Goal: Find specific page/section: Find specific page/section

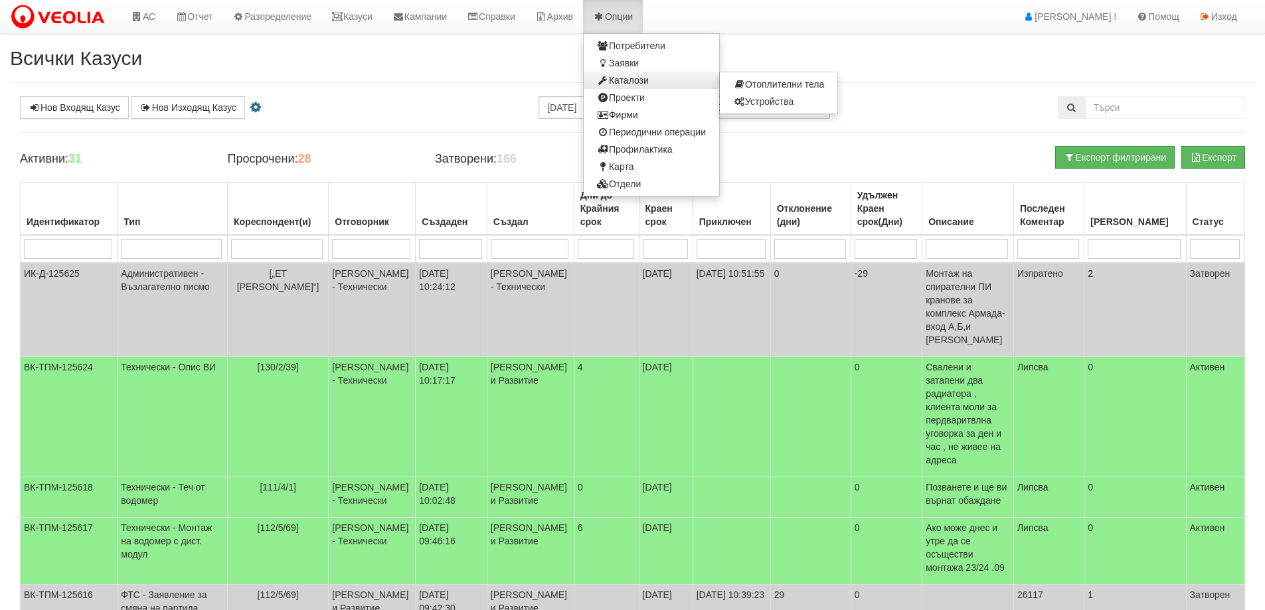
click at [656, 79] on link "Каталози" at bounding box center [651, 80] width 135 height 17
click at [799, 82] on link "Отоплителни тела" at bounding box center [779, 84] width 118 height 17
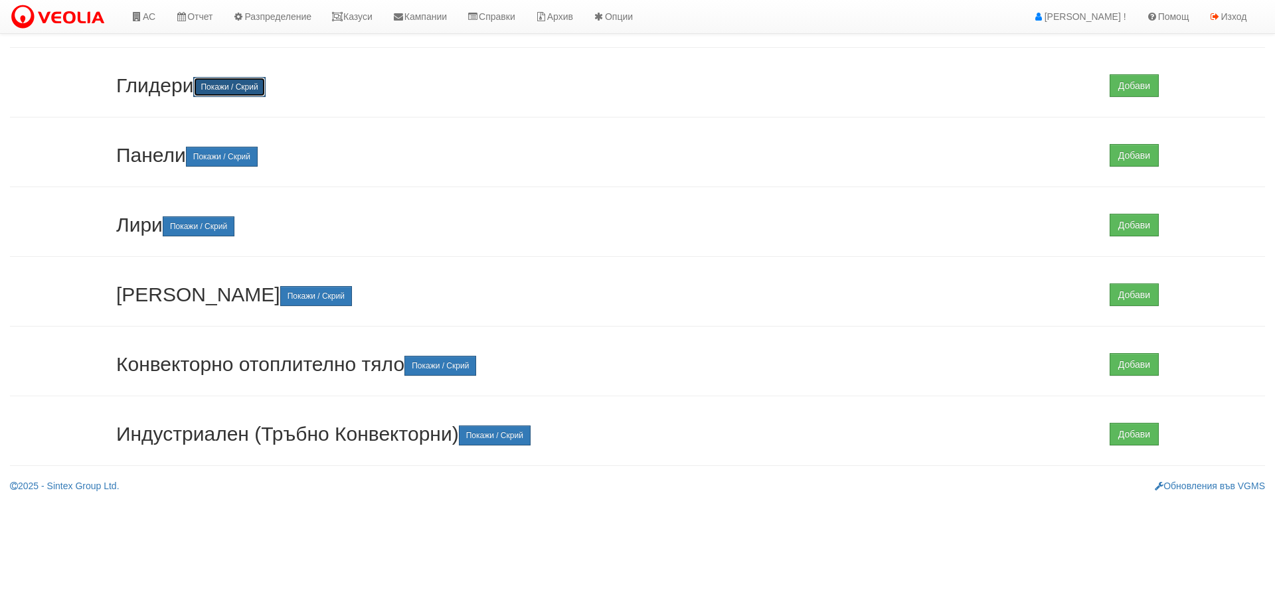
click at [212, 87] on button "Покажи / Скрий" at bounding box center [229, 87] width 72 height 20
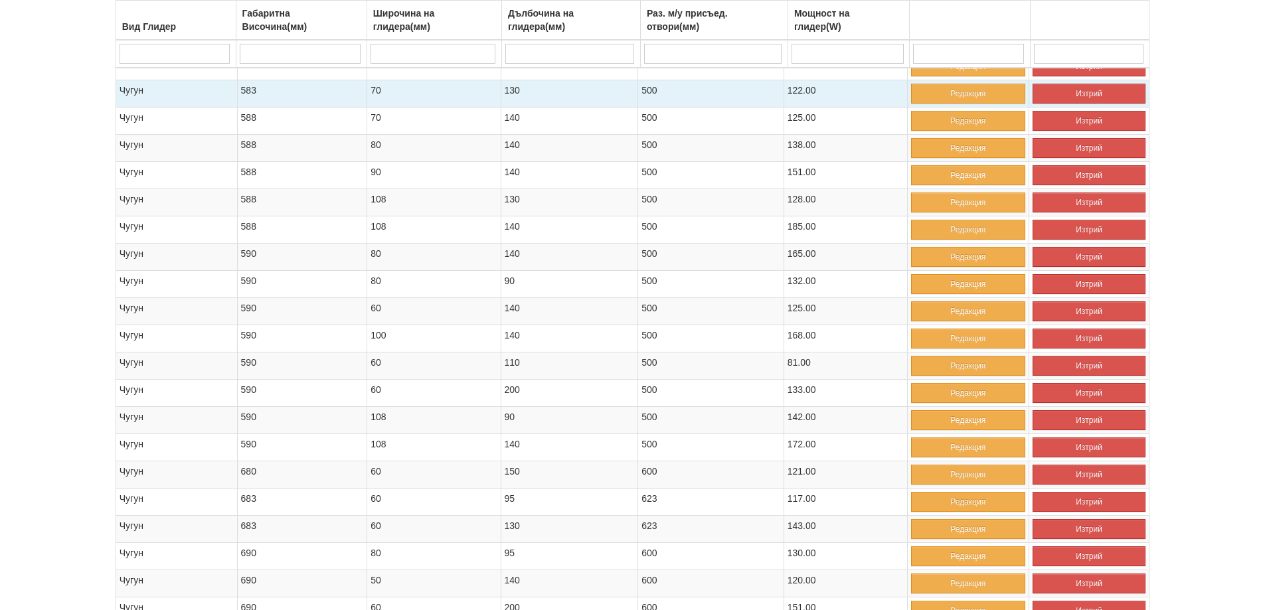
scroll to position [3653, 0]
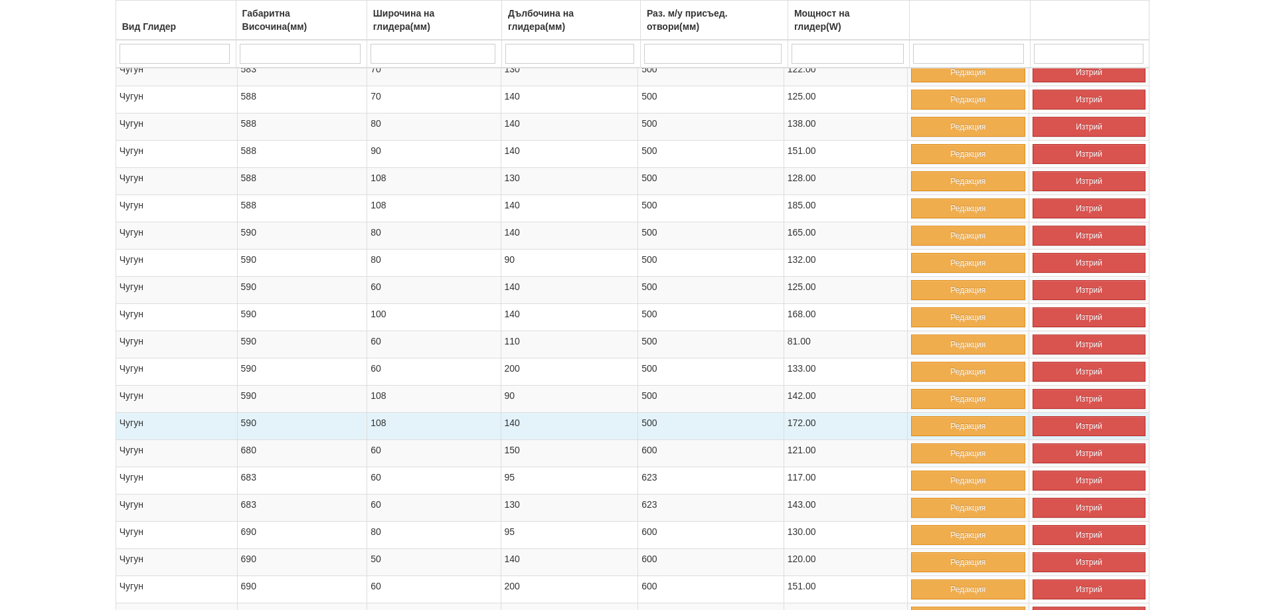
click at [244, 424] on td "590" at bounding box center [302, 426] width 130 height 27
click at [377, 424] on td "108" at bounding box center [433, 426] width 133 height 27
click at [512, 423] on td "140" at bounding box center [569, 426] width 137 height 27
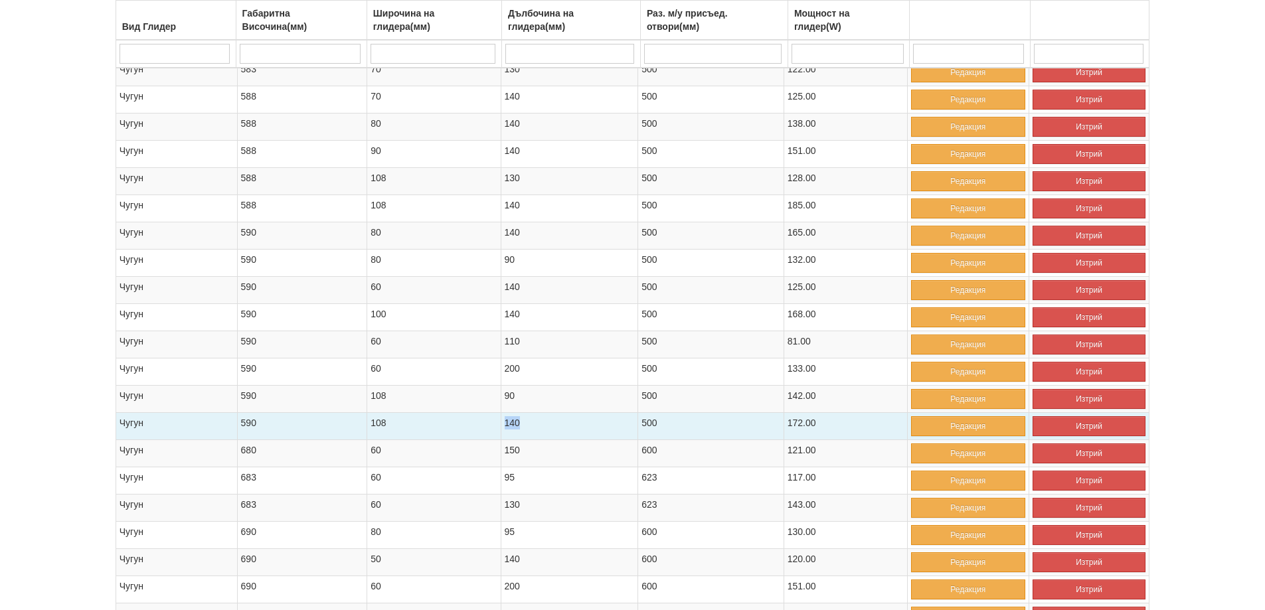
click at [512, 423] on td "140" at bounding box center [569, 426] width 137 height 27
click at [654, 421] on td "500" at bounding box center [710, 426] width 145 height 27
click at [800, 425] on td "172.00" at bounding box center [846, 426] width 124 height 27
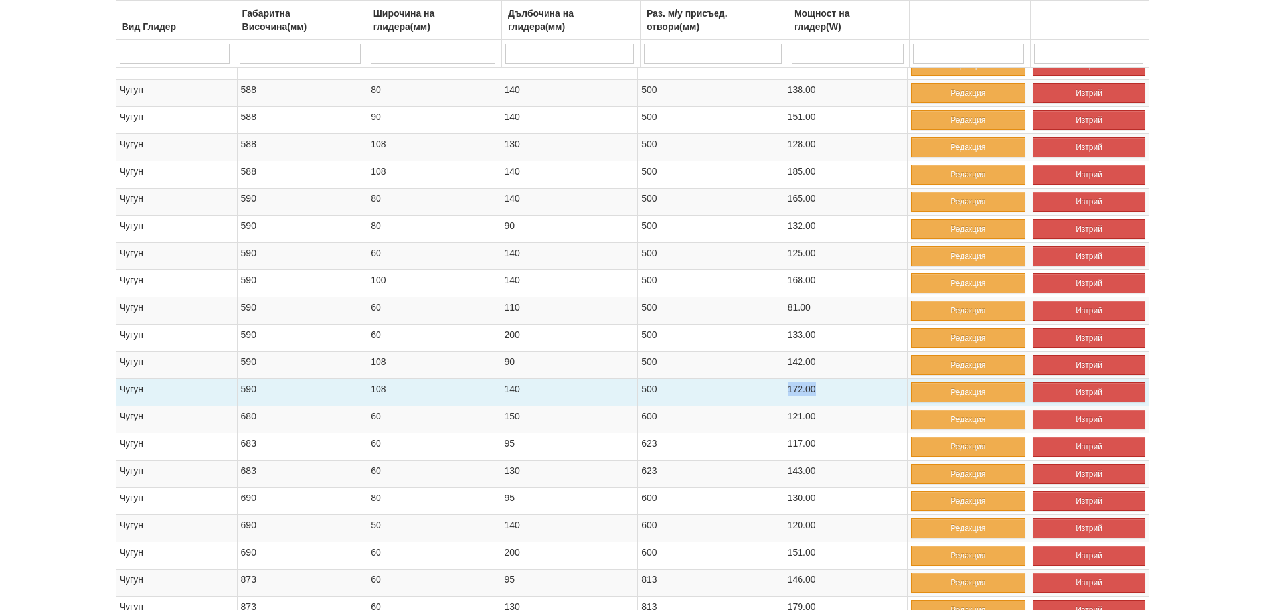
scroll to position [3719, 0]
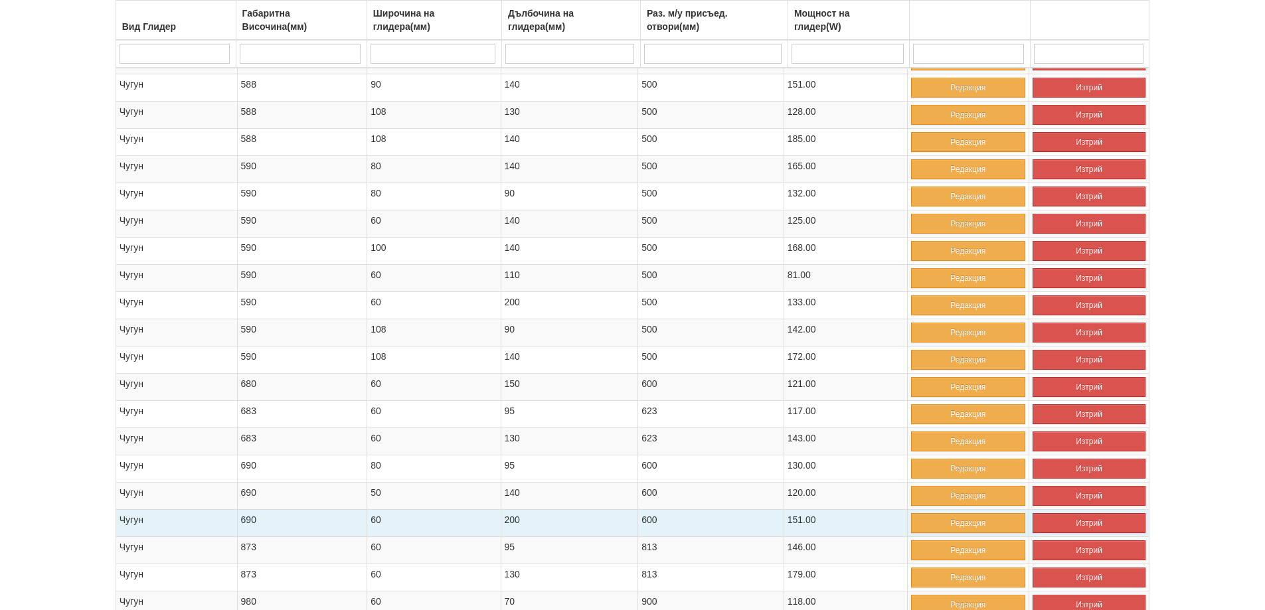
click at [801, 519] on td "151.00" at bounding box center [846, 523] width 124 height 27
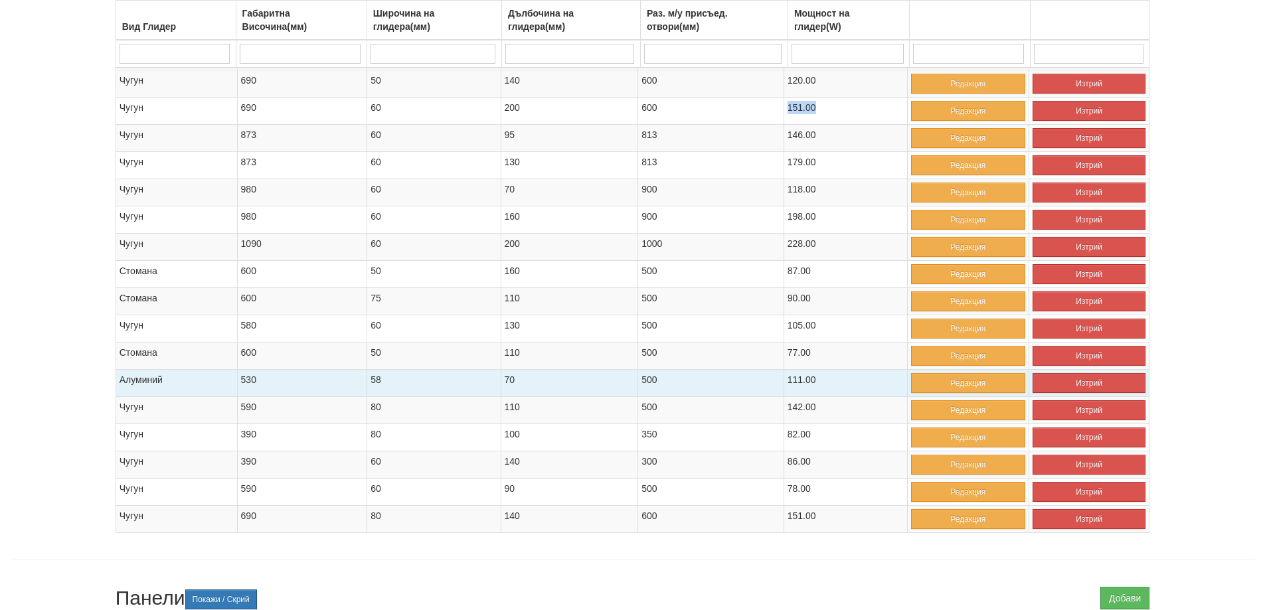
scroll to position [4184, 0]
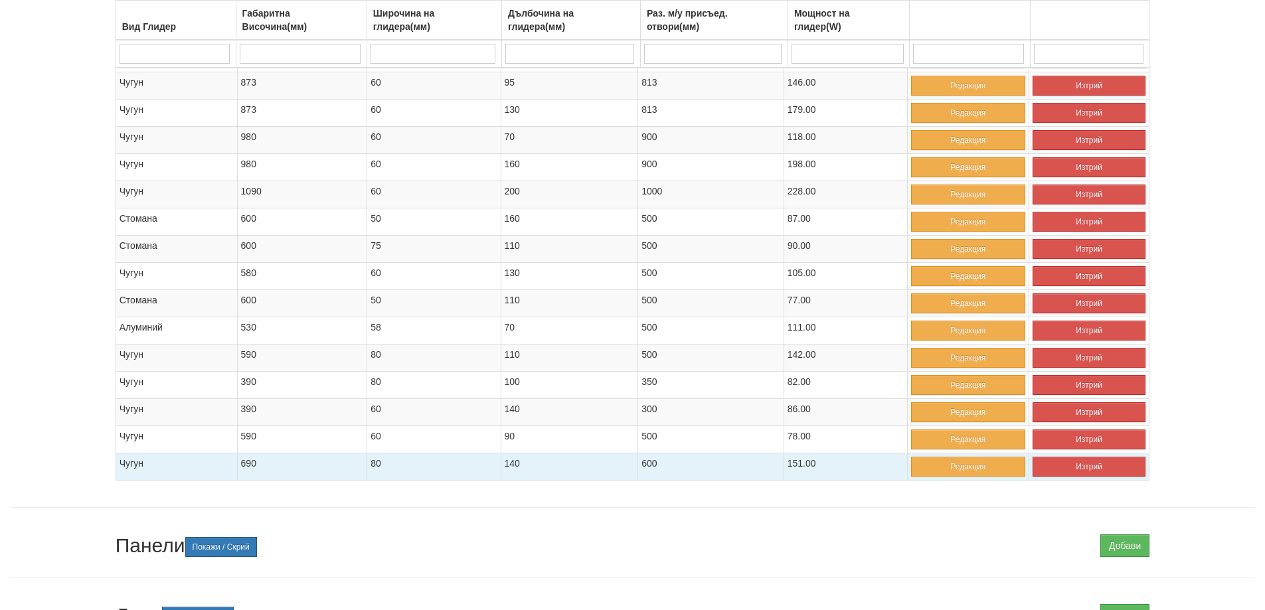
click at [798, 468] on td "151.00" at bounding box center [846, 467] width 124 height 27
click at [651, 462] on td "600" at bounding box center [710, 467] width 145 height 27
click at [513, 462] on td "140" at bounding box center [569, 467] width 137 height 27
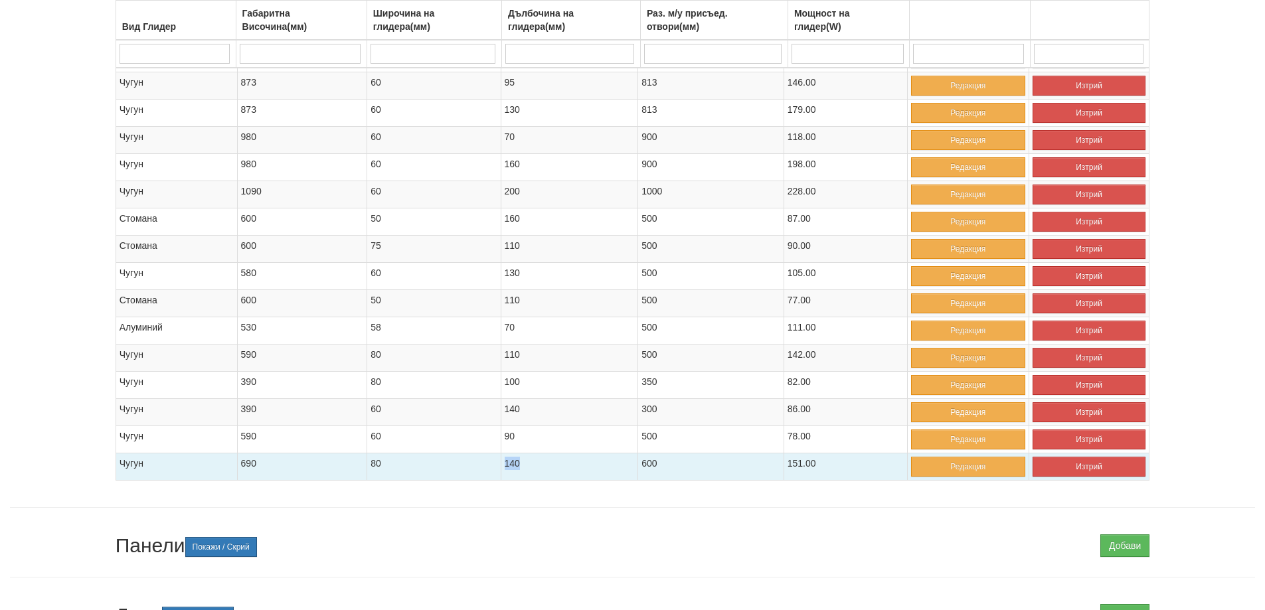
click at [513, 462] on td "140" at bounding box center [569, 467] width 137 height 27
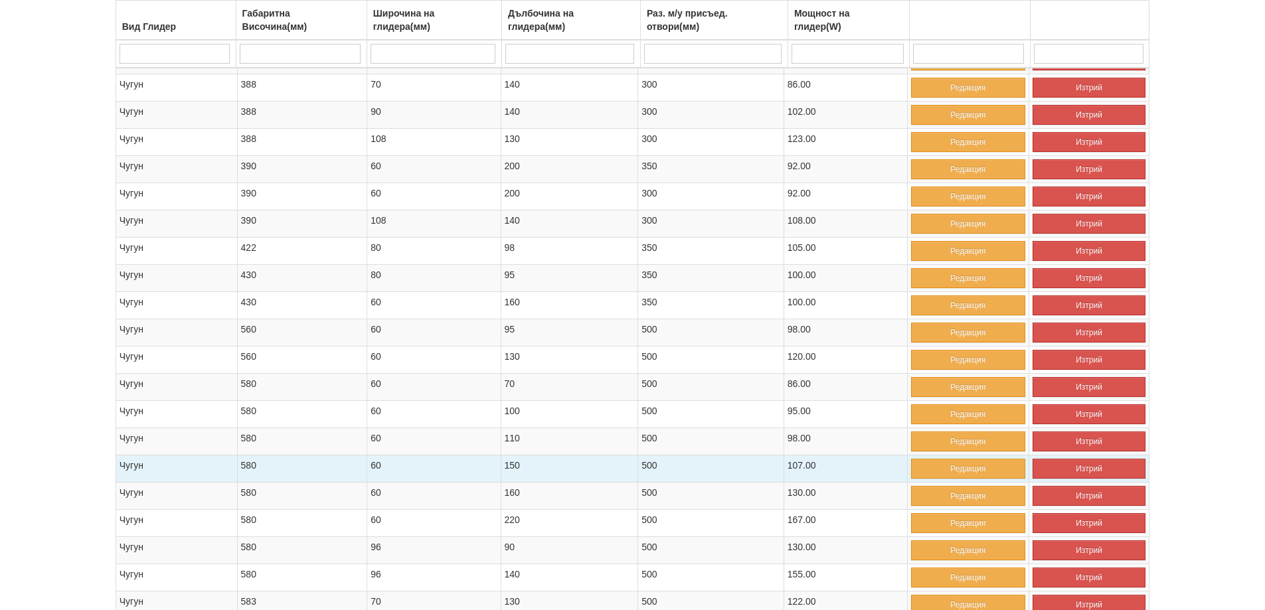
scroll to position [3122, 0]
